Goal: Check status

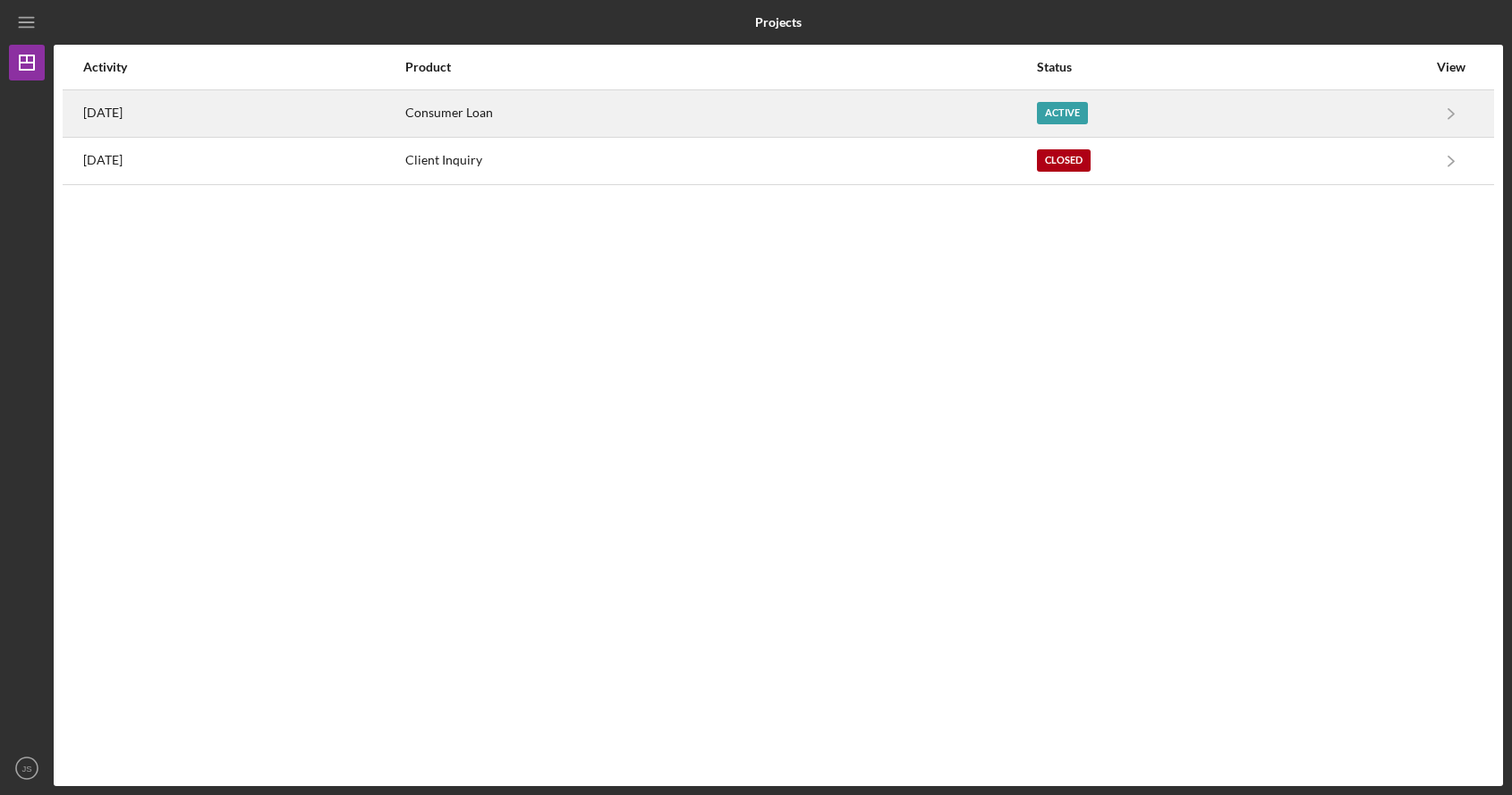
click at [786, 126] on div "Consumer Loan" at bounding box center [720, 114] width 629 height 45
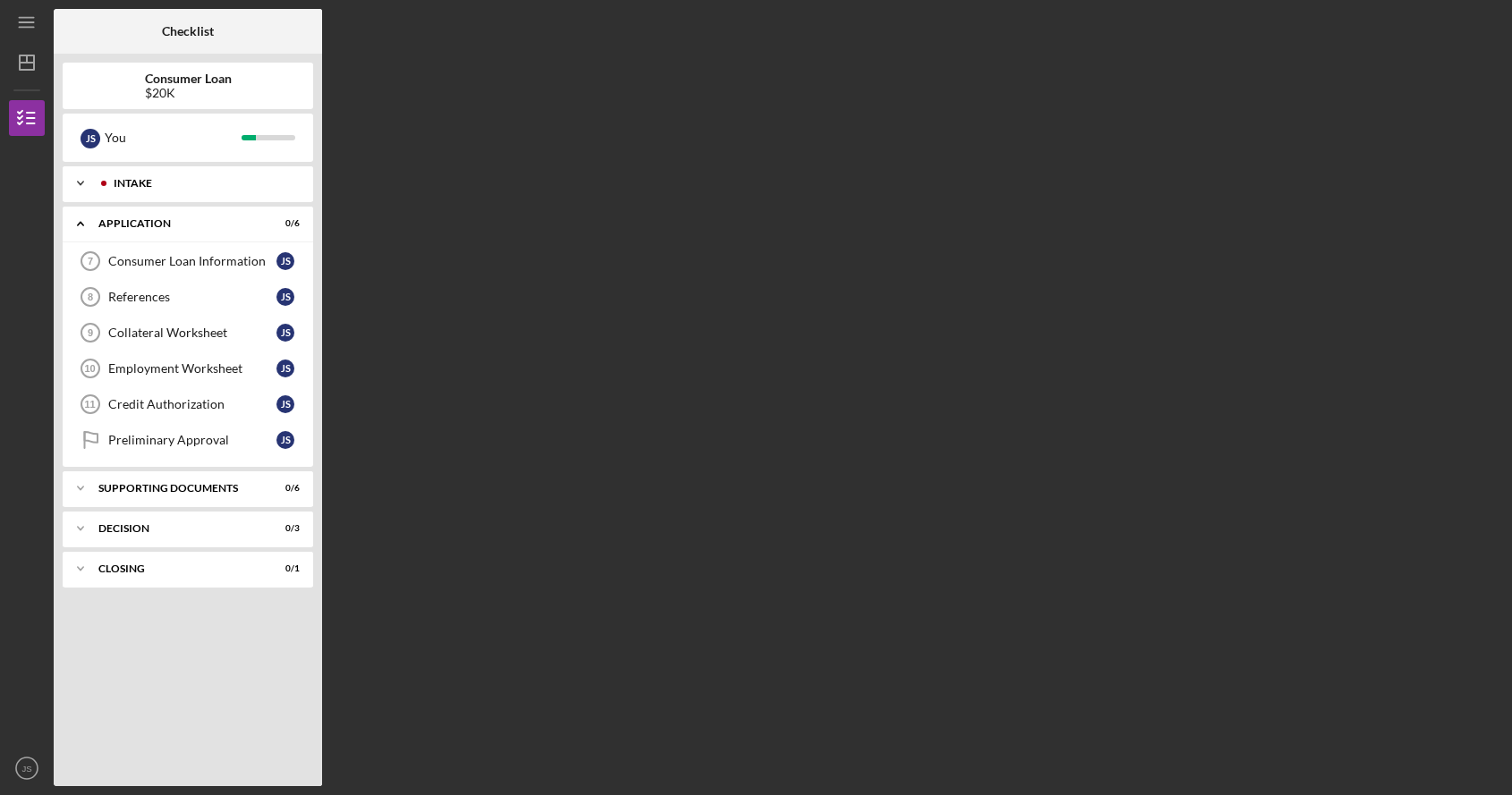
click at [192, 188] on div "Intake" at bounding box center [203, 183] width 177 height 11
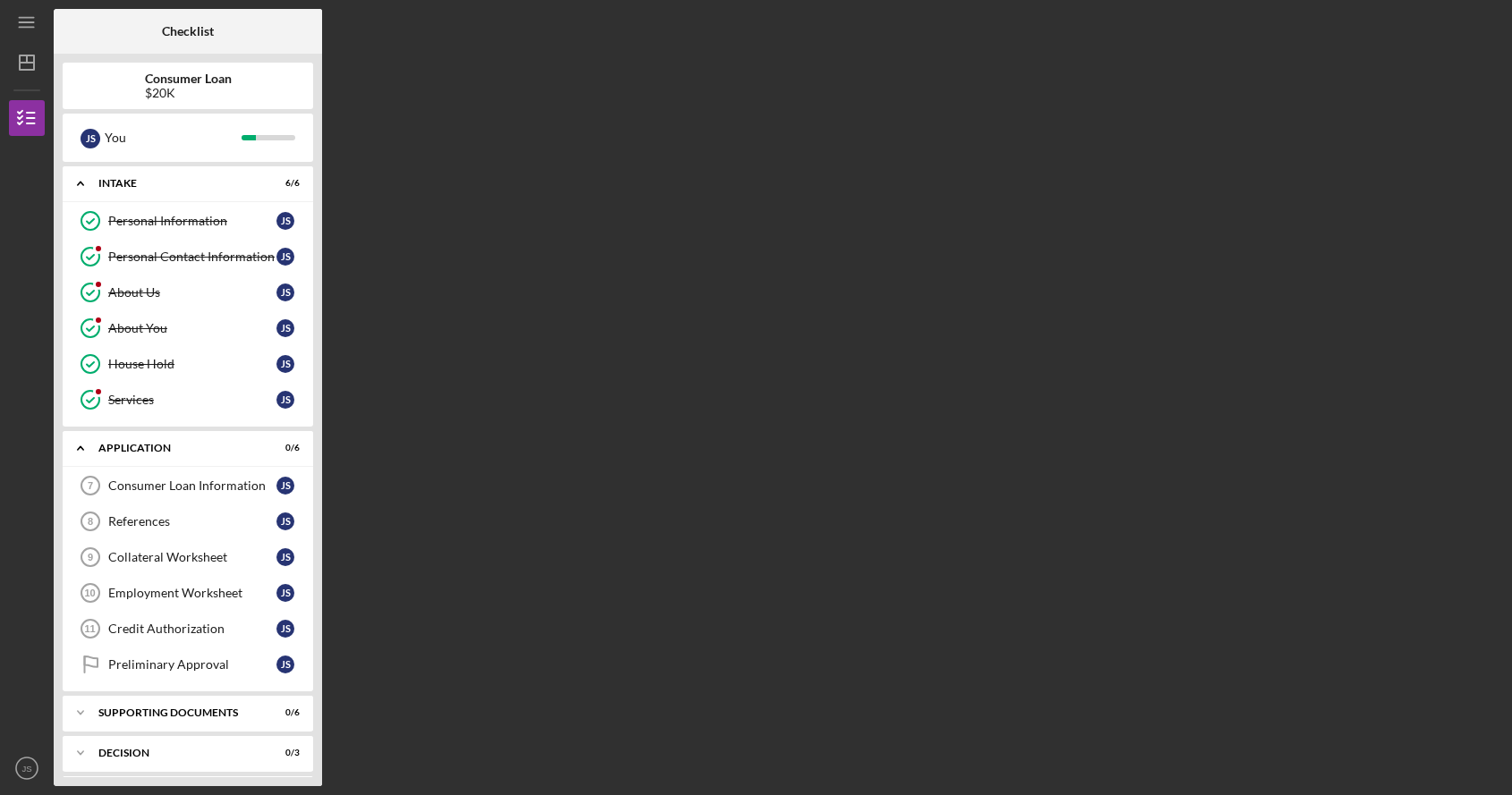
click at [445, 64] on div "Checklist Consumer Loan $20K J S You Icon/Expander Intake 6 / 6 Personal Inform…" at bounding box center [778, 398] width 1450 height 777
